Goal: Navigation & Orientation: Find specific page/section

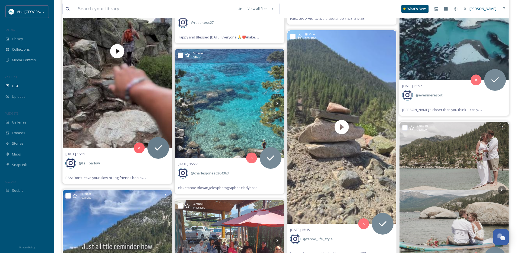
scroll to position [1834, 0]
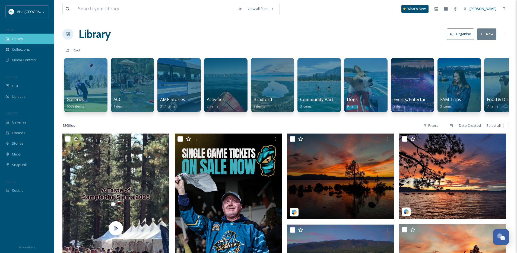
click at [18, 38] on span "Library" at bounding box center [17, 38] width 11 height 5
click at [9, 84] on icon at bounding box center [7, 86] width 4 height 4
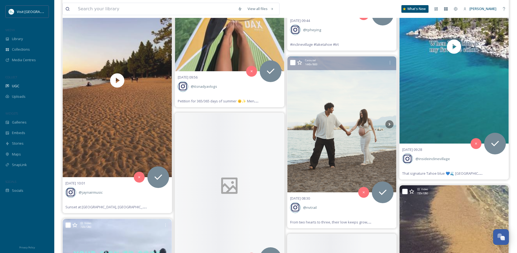
scroll to position [1615, 0]
